Goal: Task Accomplishment & Management: Manage account settings

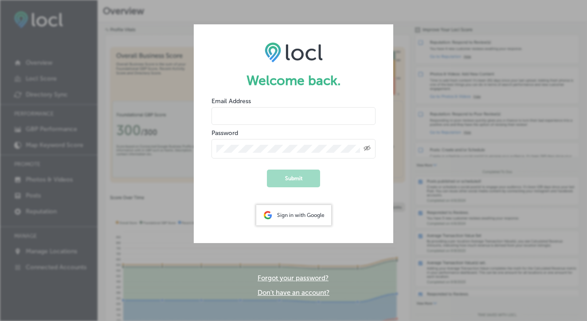
type input "[PERSON_NAME][EMAIL_ADDRESS][DOMAIN_NAME]"
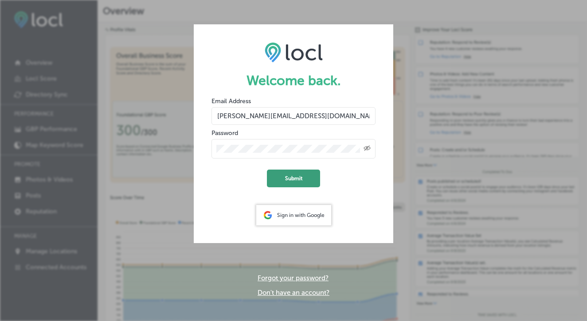
click at [291, 179] on button "Submit" at bounding box center [293, 179] width 53 height 18
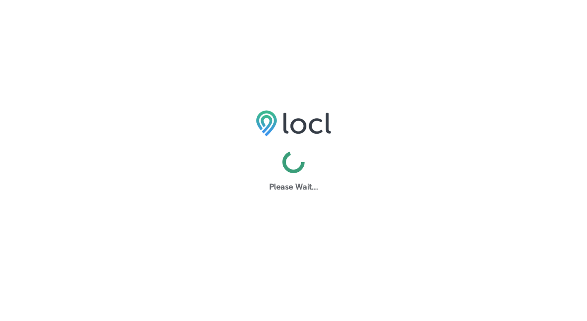
select select "US"
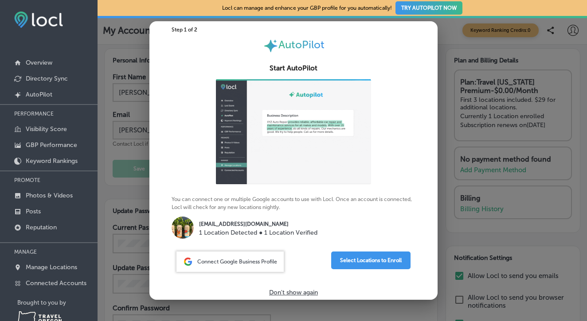
click at [298, 294] on p "Don't show again" at bounding box center [293, 293] width 49 height 8
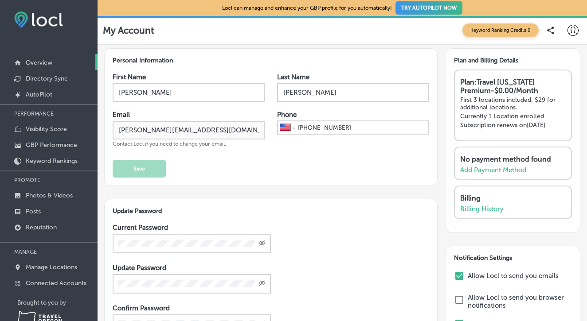
click at [31, 62] on p "Overview" at bounding box center [39, 63] width 27 height 8
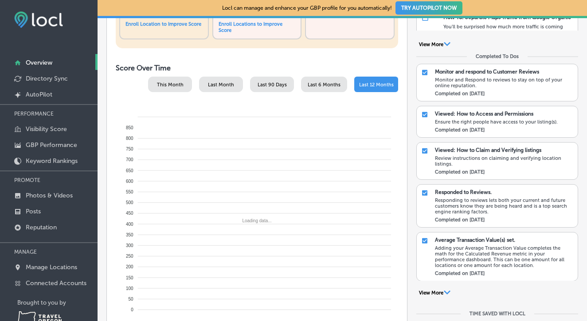
scroll to position [380, 0]
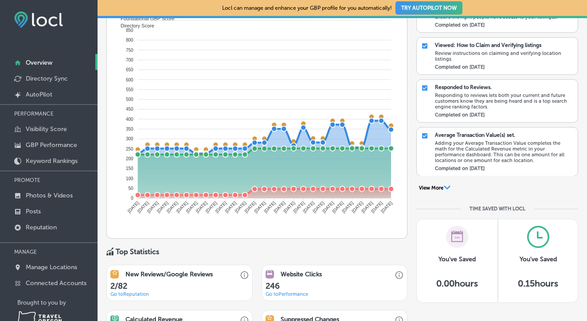
click at [131, 292] on link "Go to Reputation" at bounding box center [129, 295] width 39 height 6
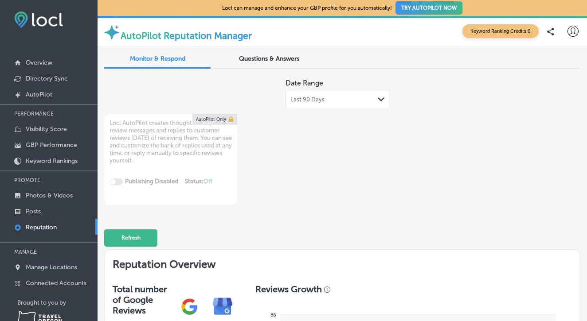
type textarea "x"
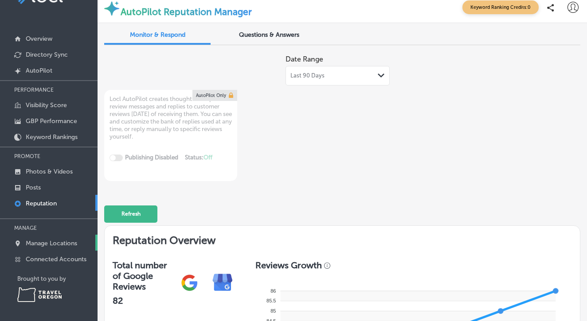
scroll to position [26, 0]
